Goal: Complete application form

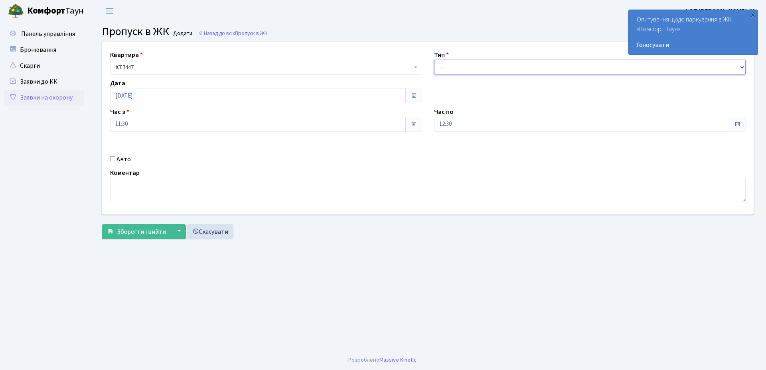
click at [471, 68] on select "- Доставка Таксі Гості Сервіс" at bounding box center [590, 67] width 312 height 15
select select "1"
click at [434, 60] on select "- Доставка Таксі Гості Сервіс" at bounding box center [590, 67] width 312 height 15
click at [112, 160] on input "Авто" at bounding box center [112, 158] width 5 height 5
checkbox input "true"
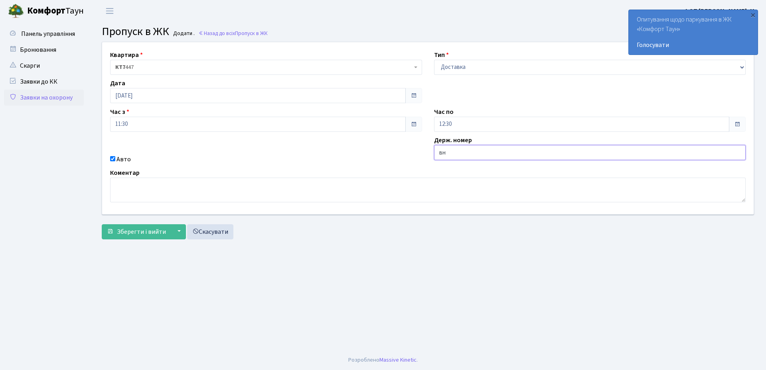
type input "ВН3348ЕВ"
click at [133, 235] on span "Зберегти і вийти" at bounding box center [141, 232] width 49 height 9
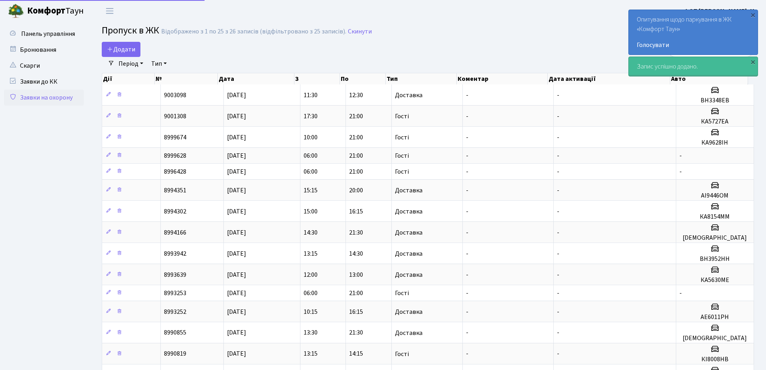
select select "25"
